Goal: Task Accomplishment & Management: Manage account settings

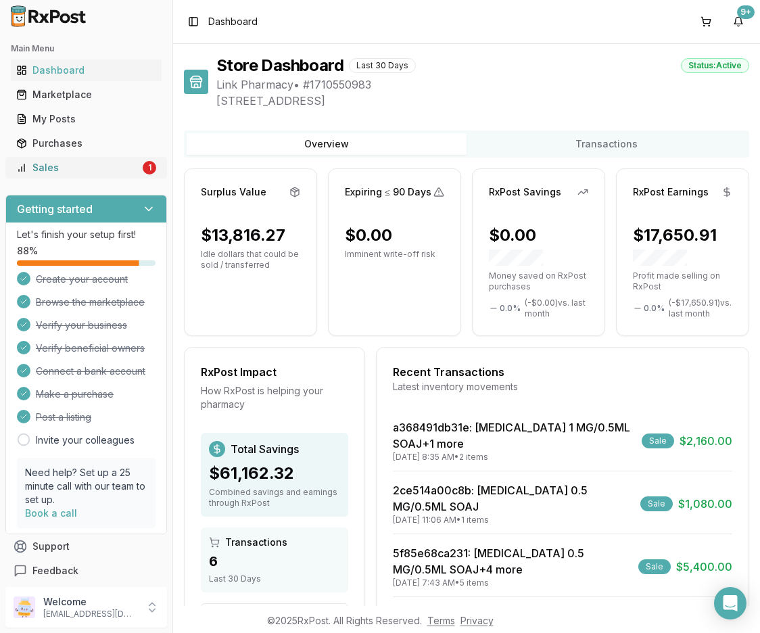
click at [53, 166] on div "Sales" at bounding box center [78, 168] width 124 height 14
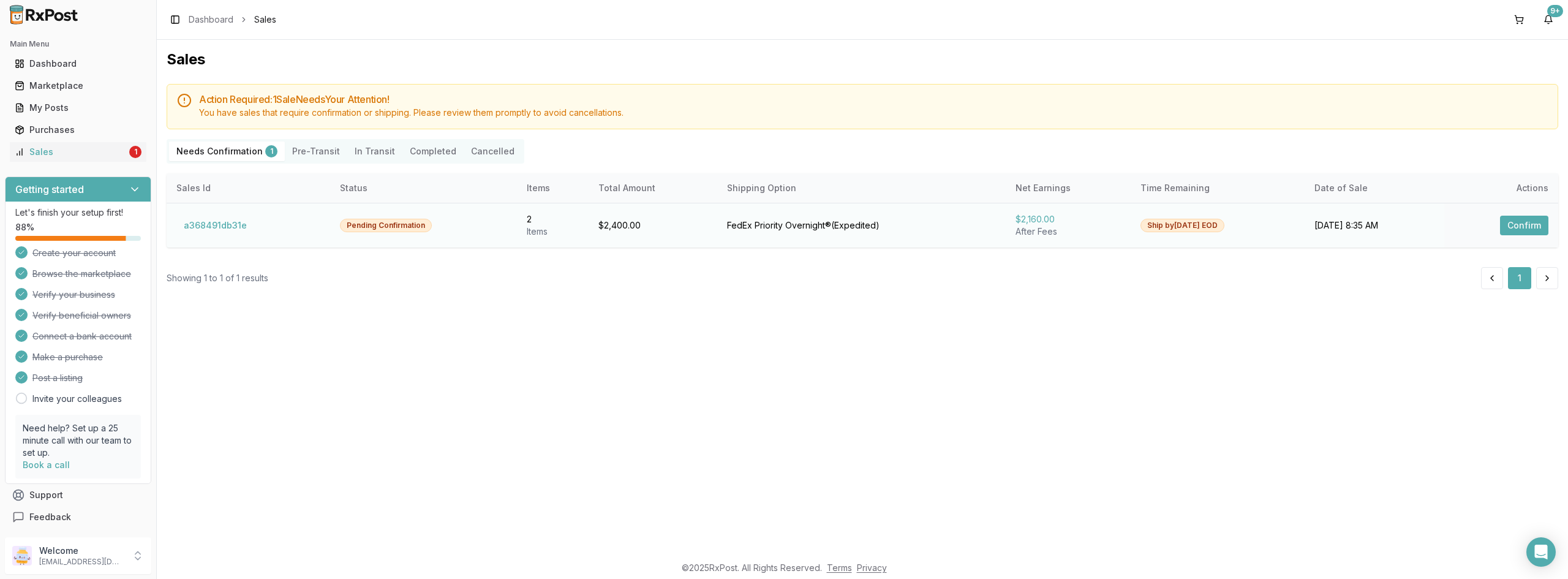
click at [672, 228] on button "Confirm" at bounding box center [1524, 226] width 48 height 20
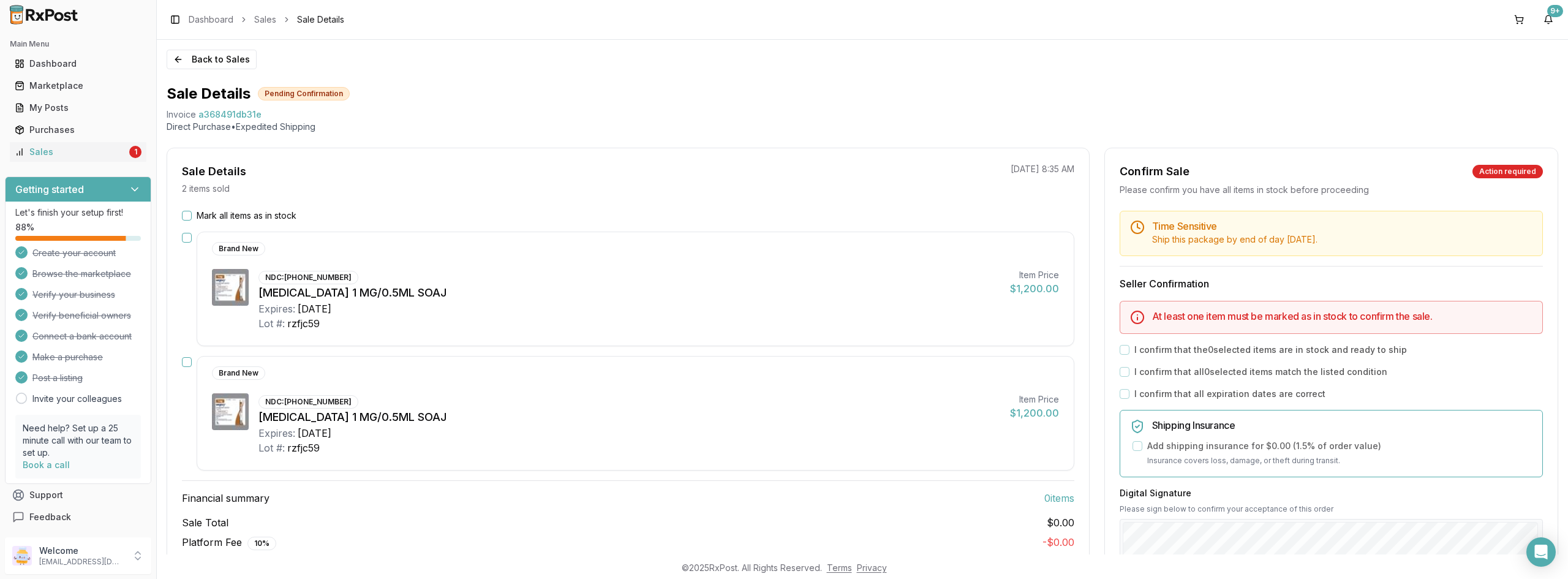
click at [186, 219] on button "Mark all items as in stock" at bounding box center [187, 216] width 10 height 10
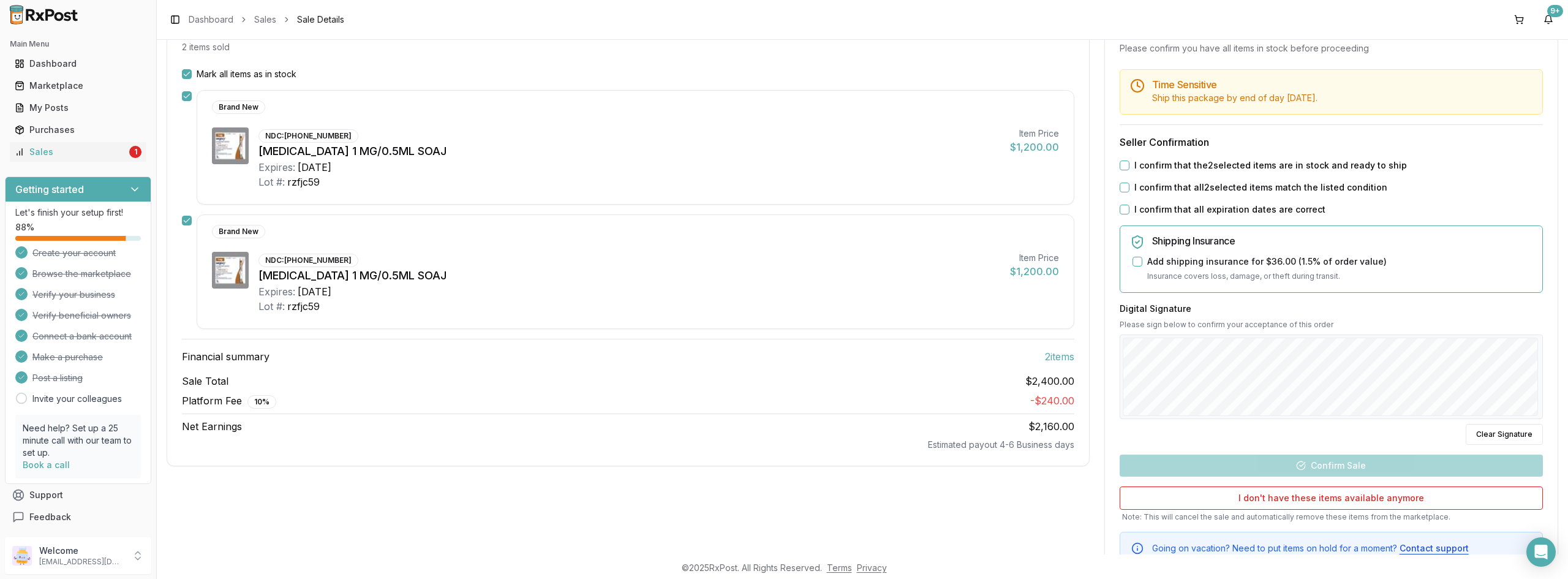
scroll to position [64, 0]
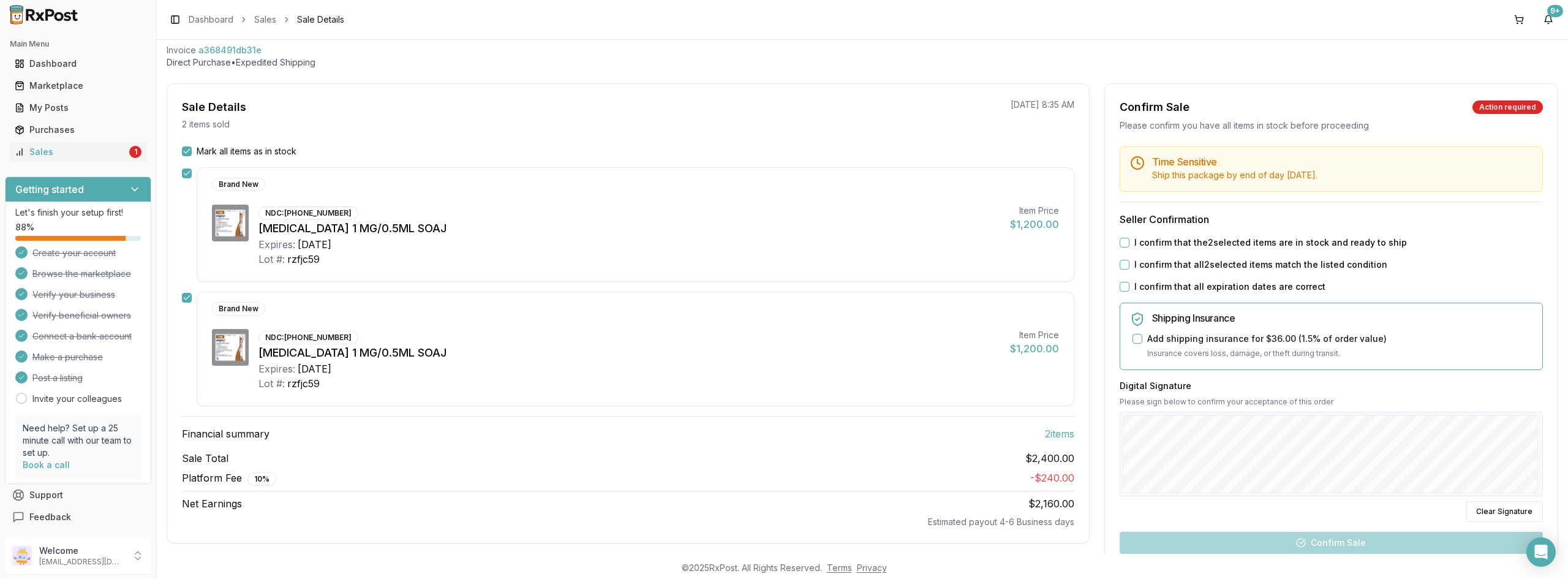
click at [672, 243] on button "I confirm that the 2 selected items are in stock and ready to ship" at bounding box center [1124, 242] width 10 height 10
click at [672, 263] on button "I confirm that all 2 selected items match the listed condition" at bounding box center [1124, 265] width 10 height 10
click at [672, 283] on button "I confirm that all expiration dates are correct" at bounding box center [1124, 286] width 10 height 10
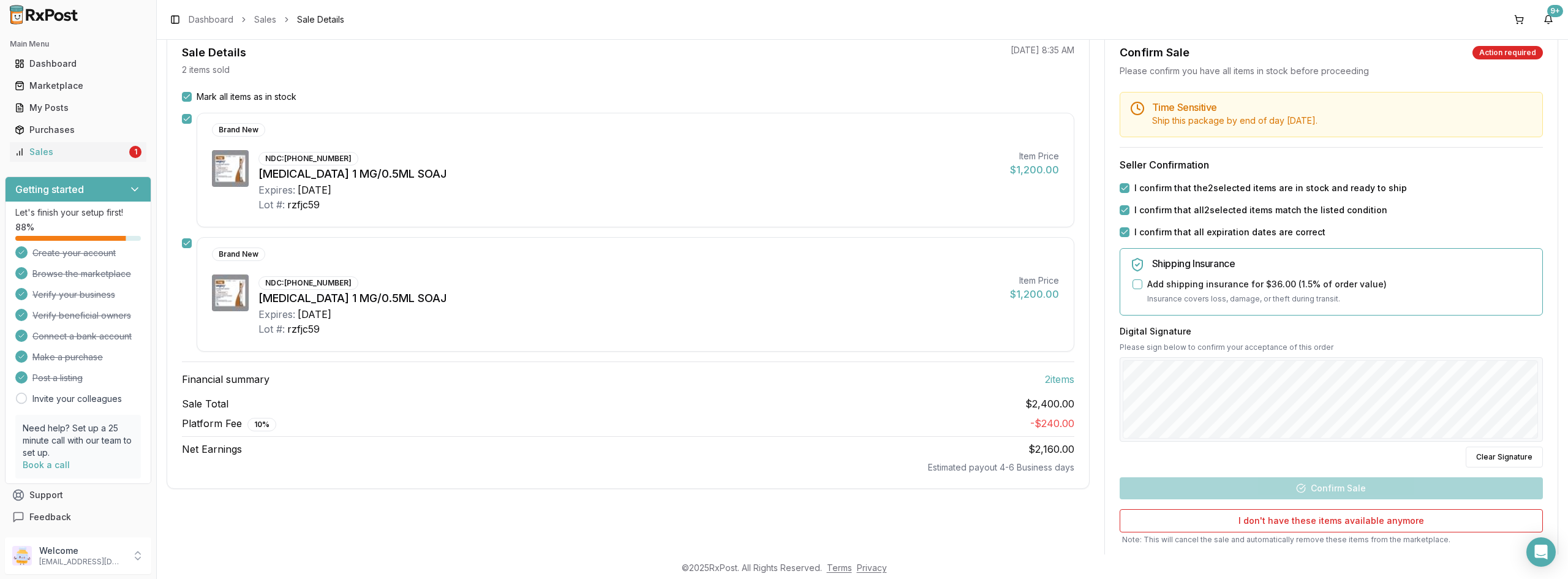
scroll to position [187, 0]
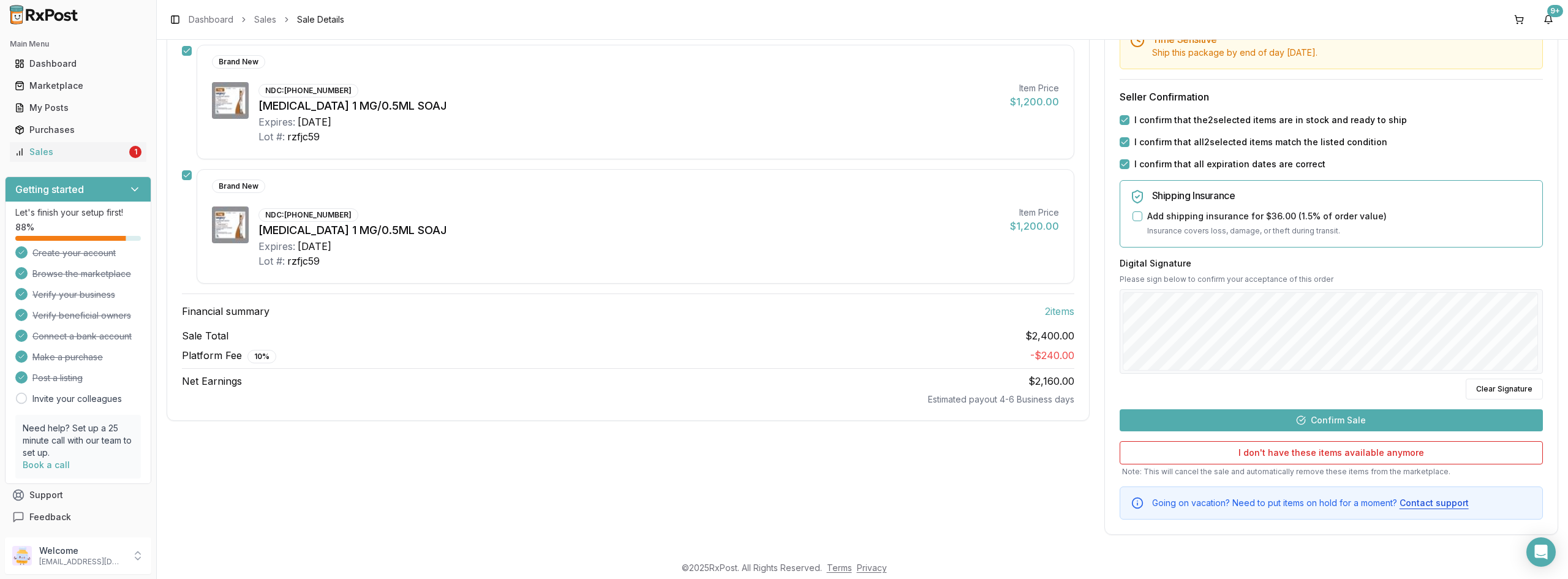
click at [672, 309] on div "Time Sensitive Ship this package by end of day [DATE] . Seller Confirmation I c…" at bounding box center [1332, 271] width 453 height 496
click at [672, 425] on button "Confirm Sale" at bounding box center [1331, 420] width 423 height 22
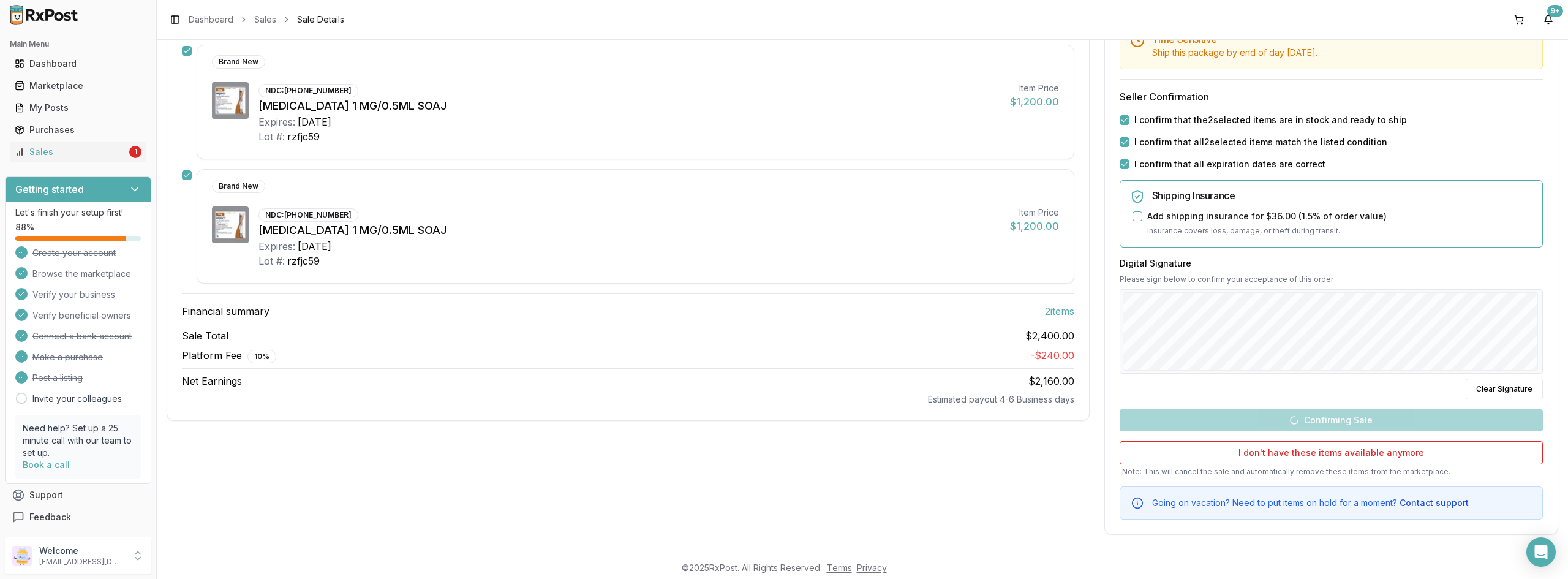
scroll to position [51, 0]
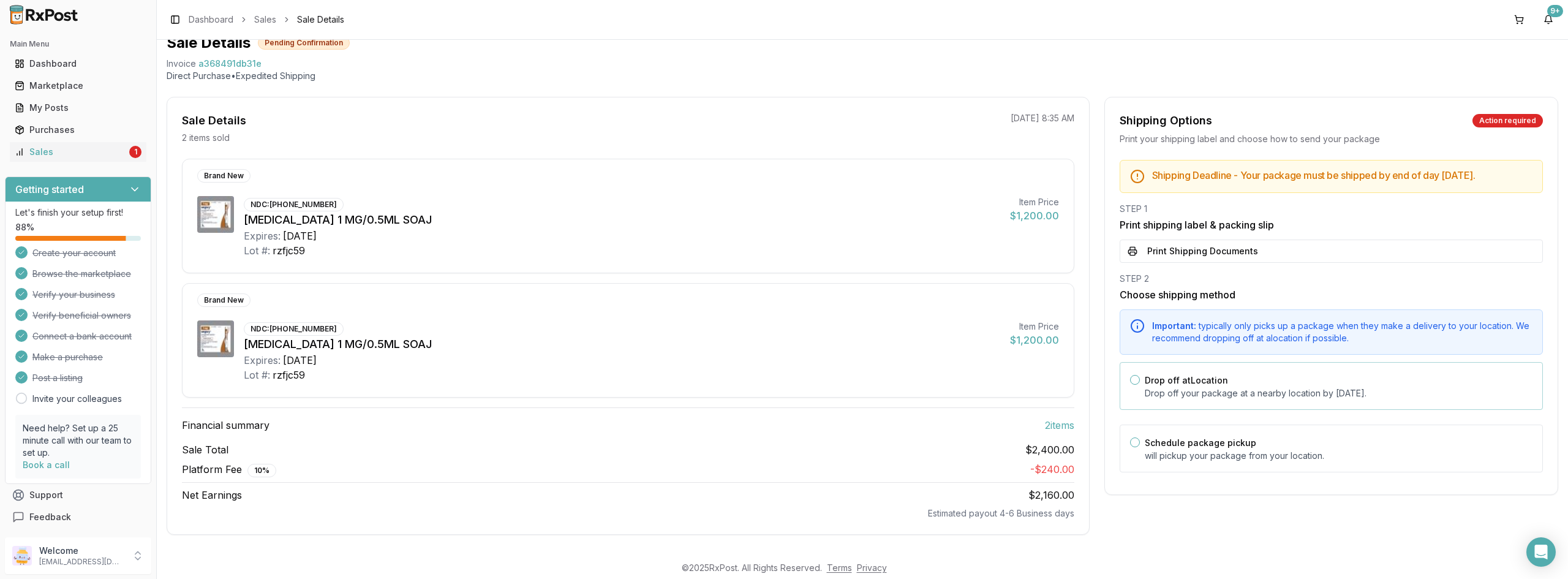
click at [672, 385] on button "Drop off at Location" at bounding box center [1135, 380] width 10 height 10
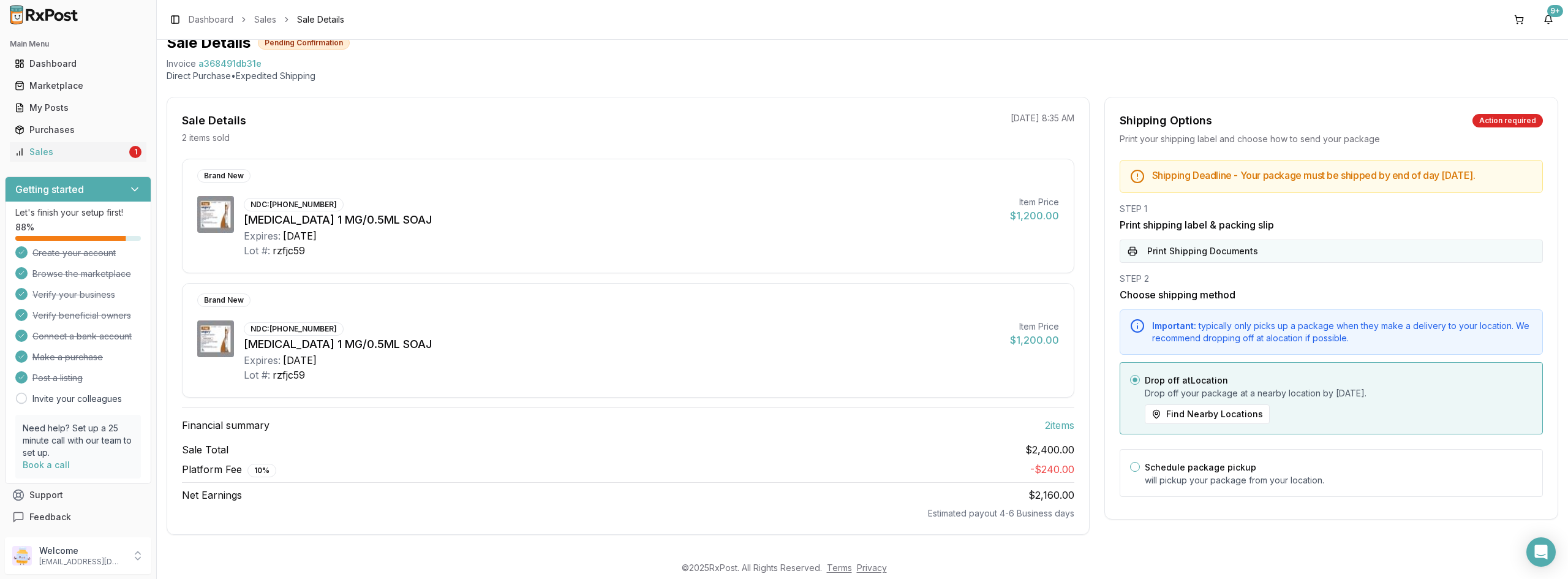
click at [672, 262] on button "Print Shipping Documents" at bounding box center [1331, 251] width 423 height 24
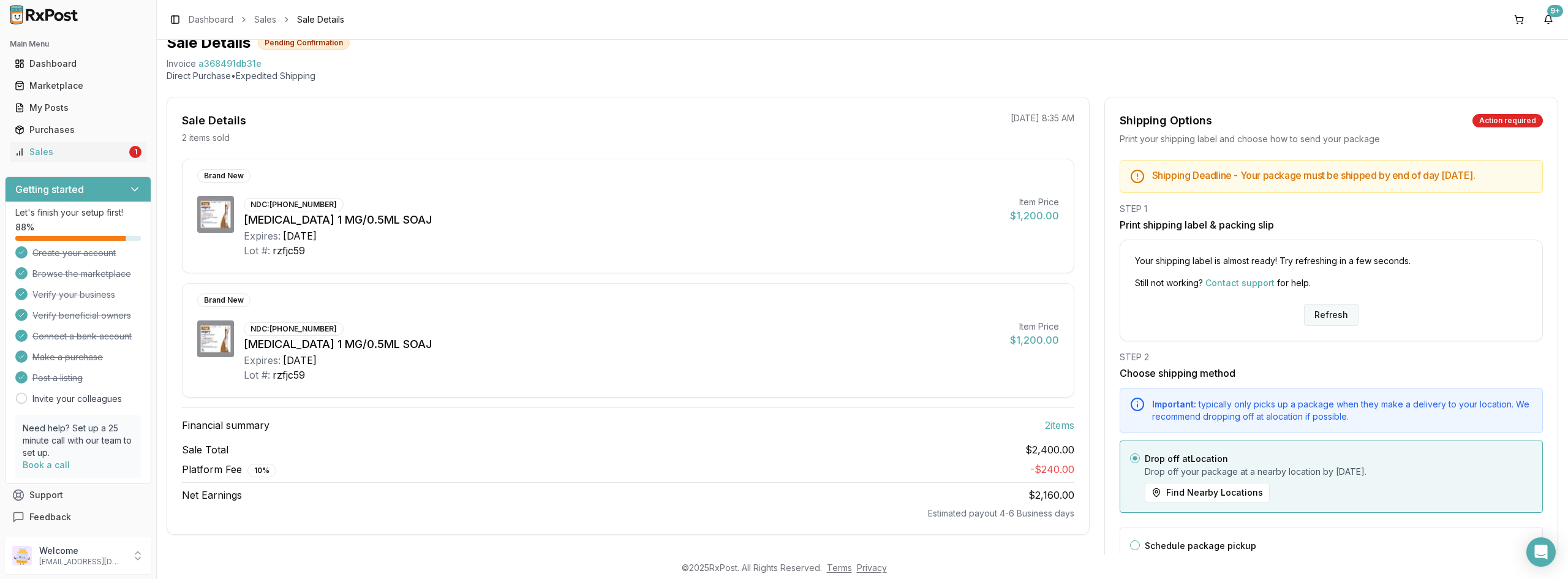
click at [672, 326] on button "Refresh" at bounding box center [1332, 314] width 54 height 22
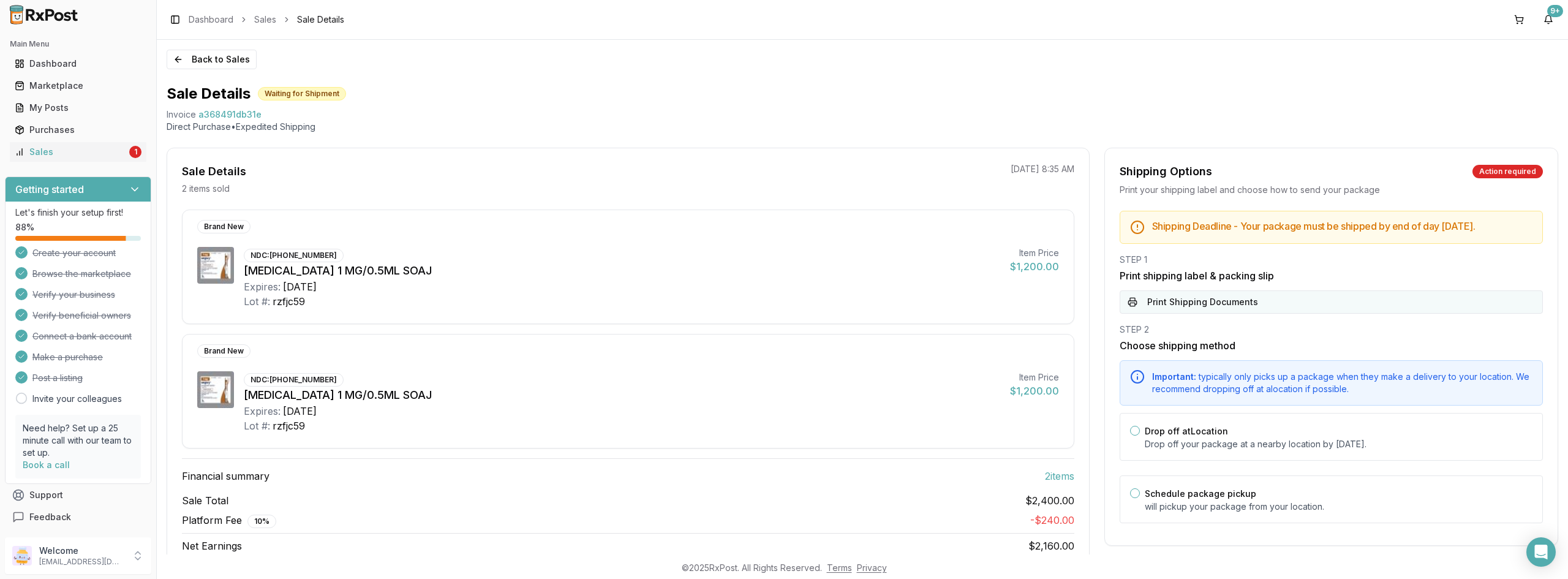
click at [1254, 314] on button "Print Shipping Documents" at bounding box center [1331, 303] width 423 height 24
